Goal: Transaction & Acquisition: Obtain resource

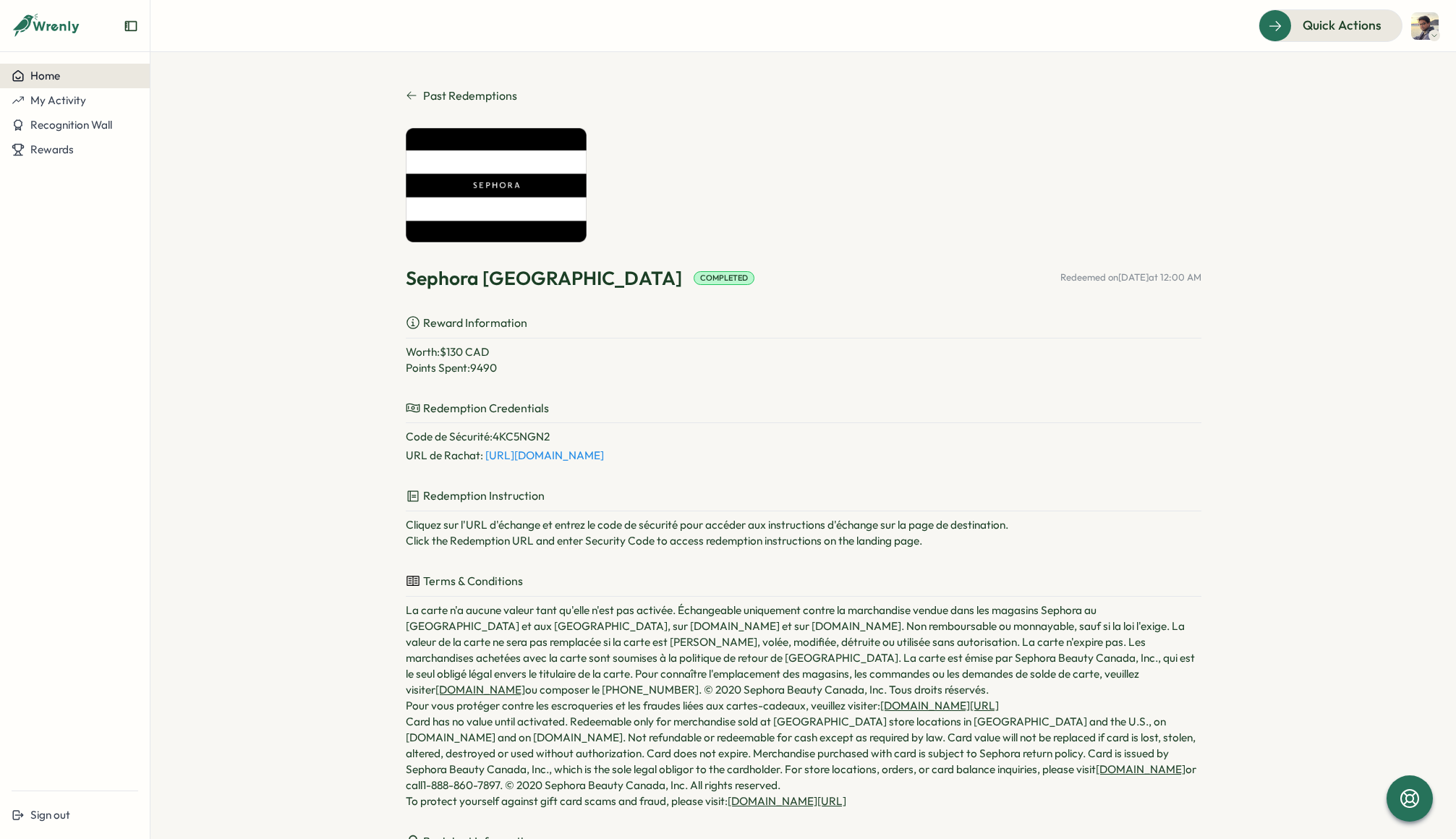
click at [64, 81] on div "Home" at bounding box center [74, 75] width 126 height 13
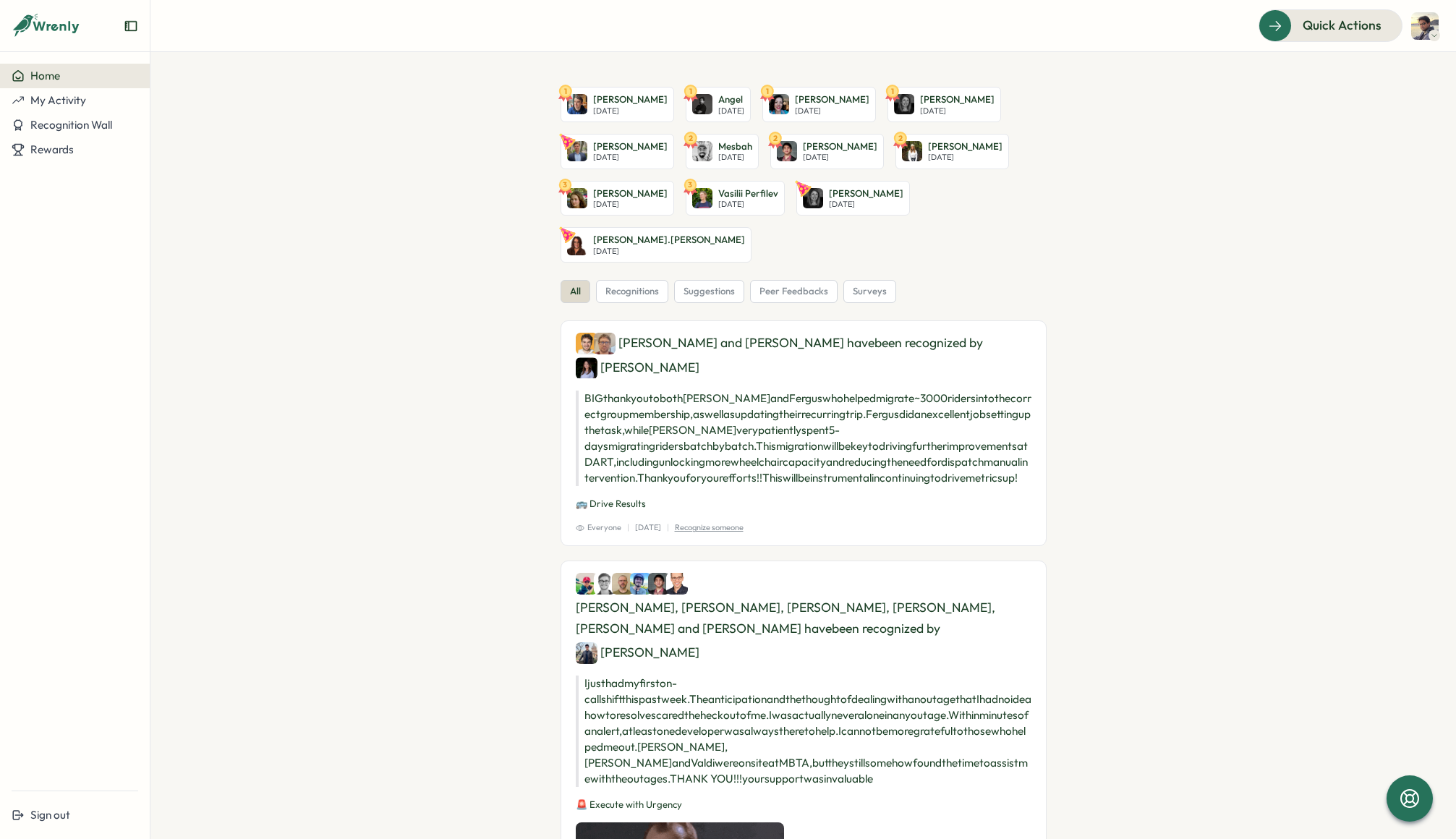
click at [95, 82] on button "Home" at bounding box center [74, 75] width 150 height 24
click at [94, 112] on button "My Activity" at bounding box center [74, 100] width 150 height 24
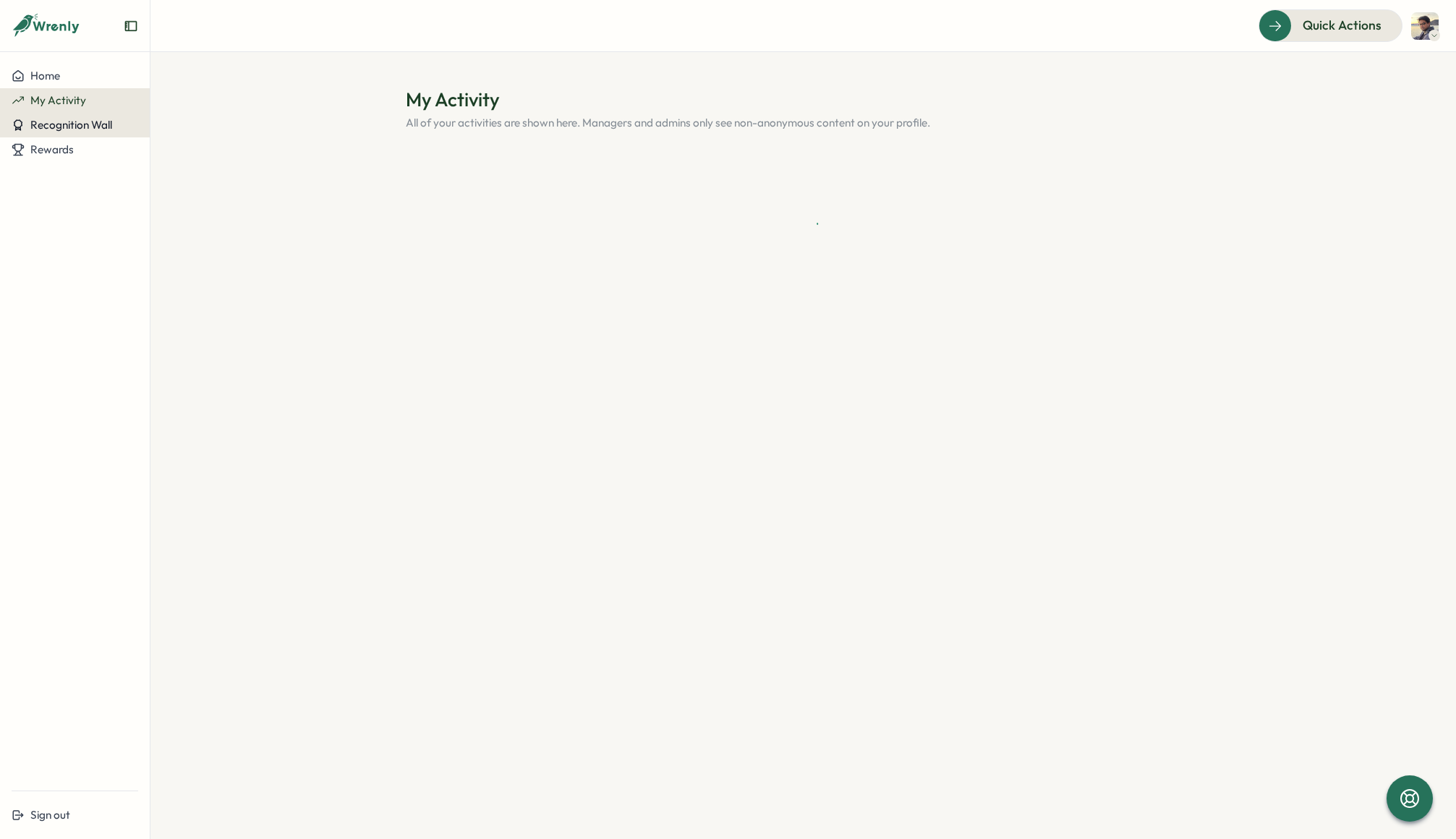
click at [100, 132] on span "Recognition Wall" at bounding box center [71, 125] width 81 height 14
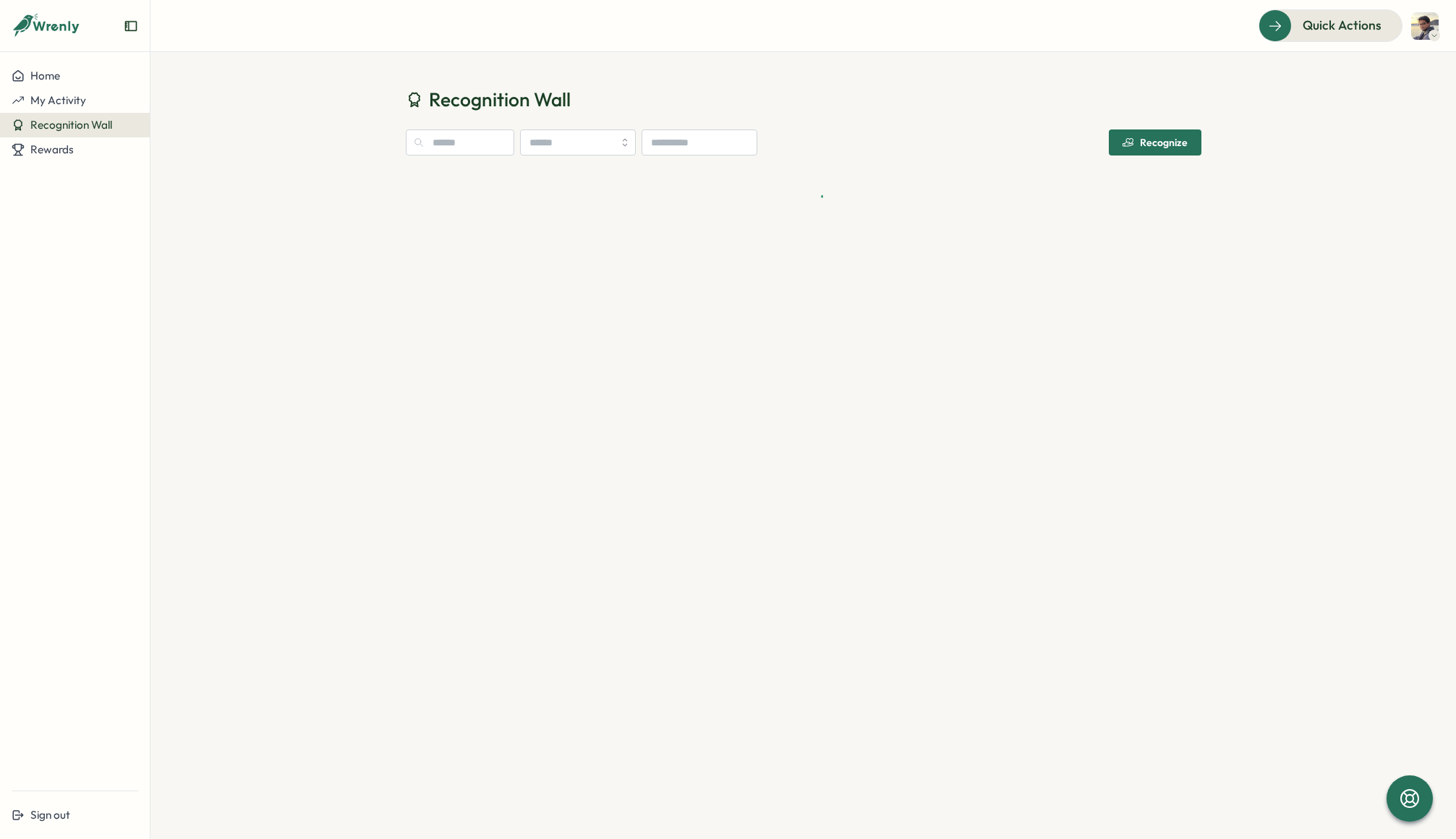
click at [112, 162] on div "Home My Activity Recognition Wall Rewards" at bounding box center [74, 421] width 150 height 715
click at [120, 147] on div "Rewards" at bounding box center [74, 149] width 126 height 13
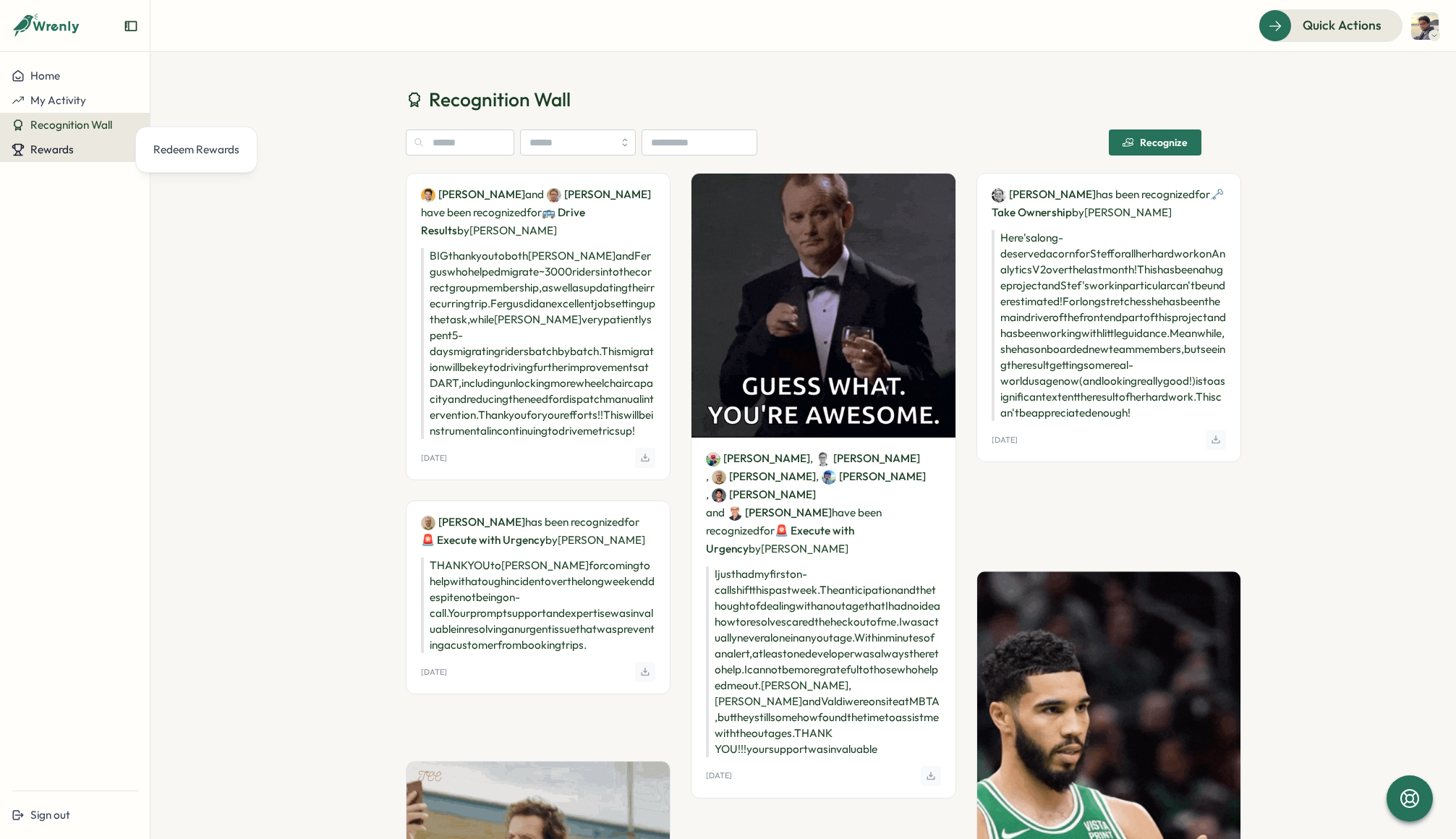
click at [60, 151] on span "Rewards" at bounding box center [52, 150] width 43 height 14
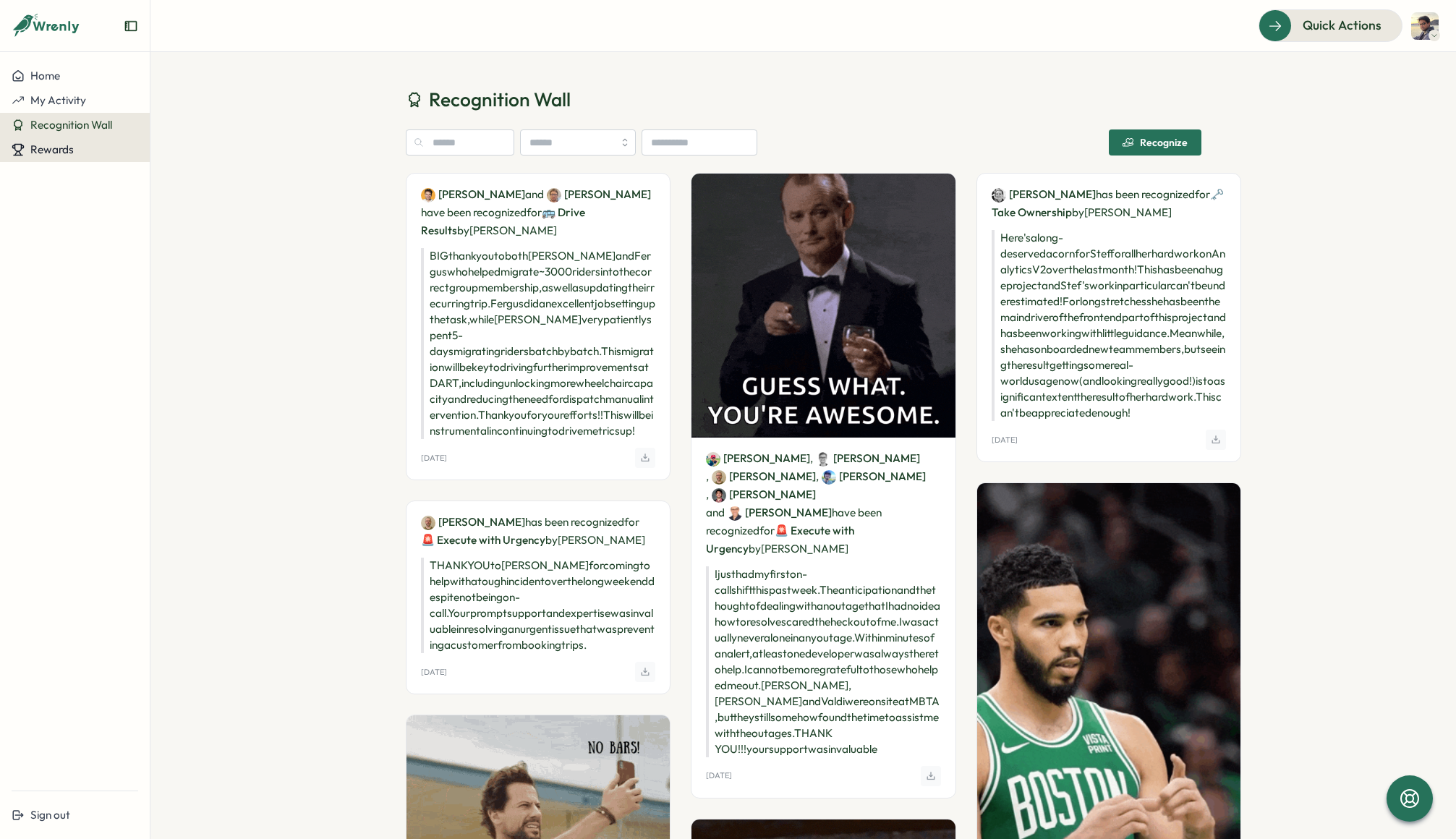
click at [52, 157] on button "Rewards" at bounding box center [74, 150] width 150 height 24
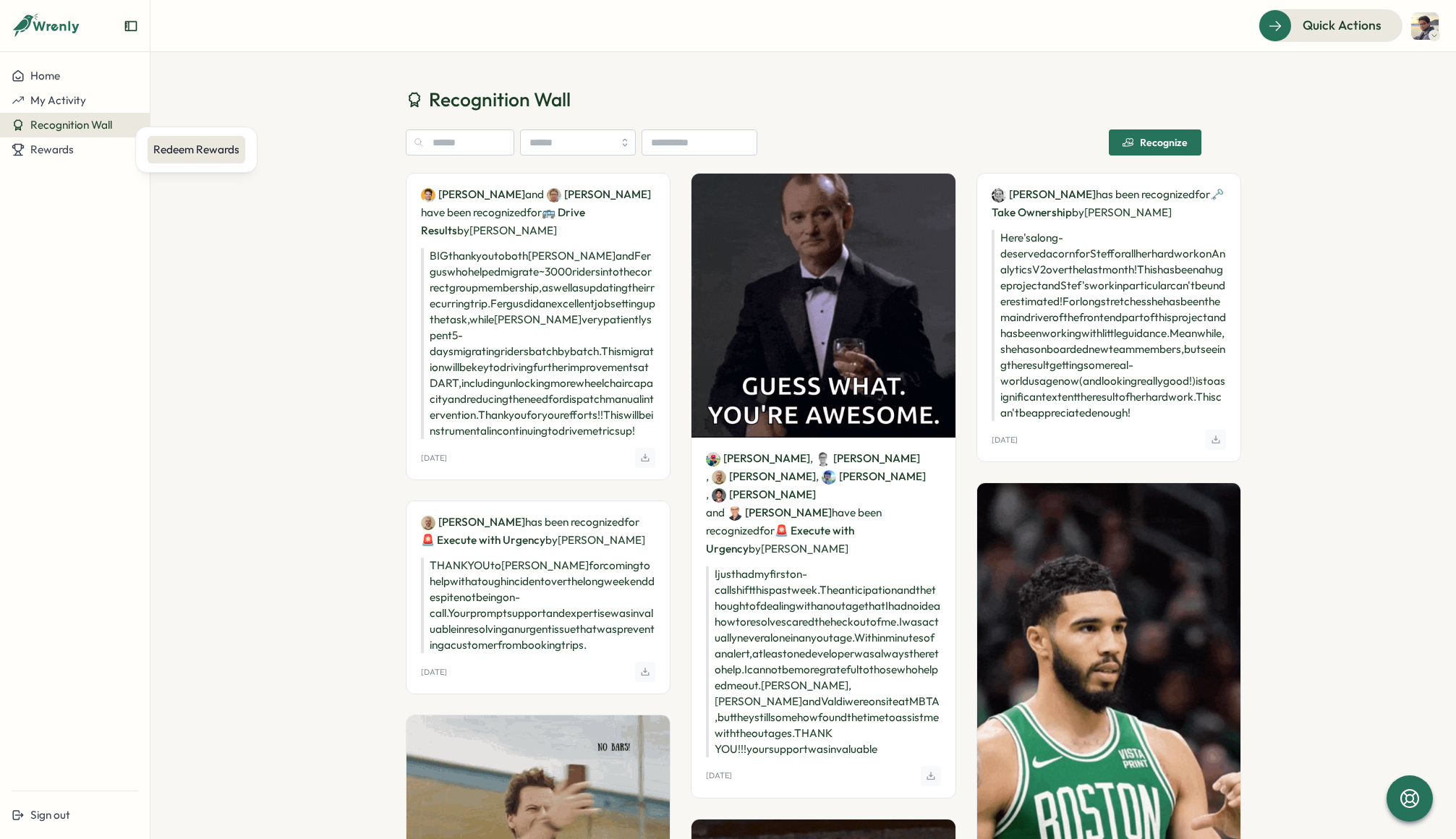
click at [173, 162] on div "Redeem Rewards" at bounding box center [196, 150] width 98 height 28
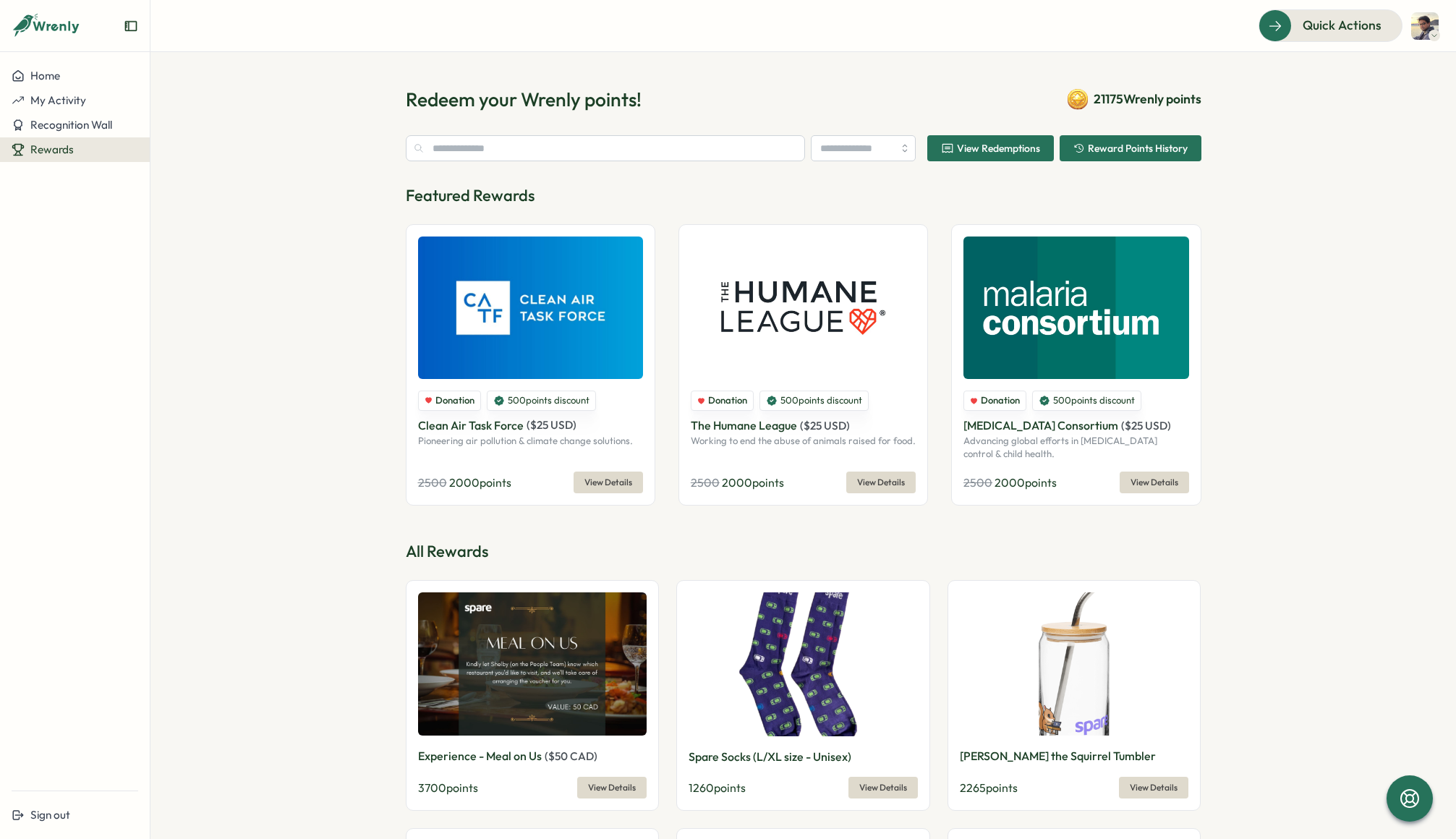
drag, startPoint x: 1200, startPoint y: 94, endPoint x: 1153, endPoint y: 90, distance: 47.2
click at [1078, 90] on section "Redeem your Wrenly points! 21175 Wrenly points View Redemptions Reward Points H…" at bounding box center [804, 445] width 1306 height 787
click at [1375, 93] on section "Redeem your Wrenly points! 21175 Wrenly points View Redemptions Reward Points H…" at bounding box center [804, 445] width 1306 height 787
